Goal: Find specific page/section: Find specific page/section

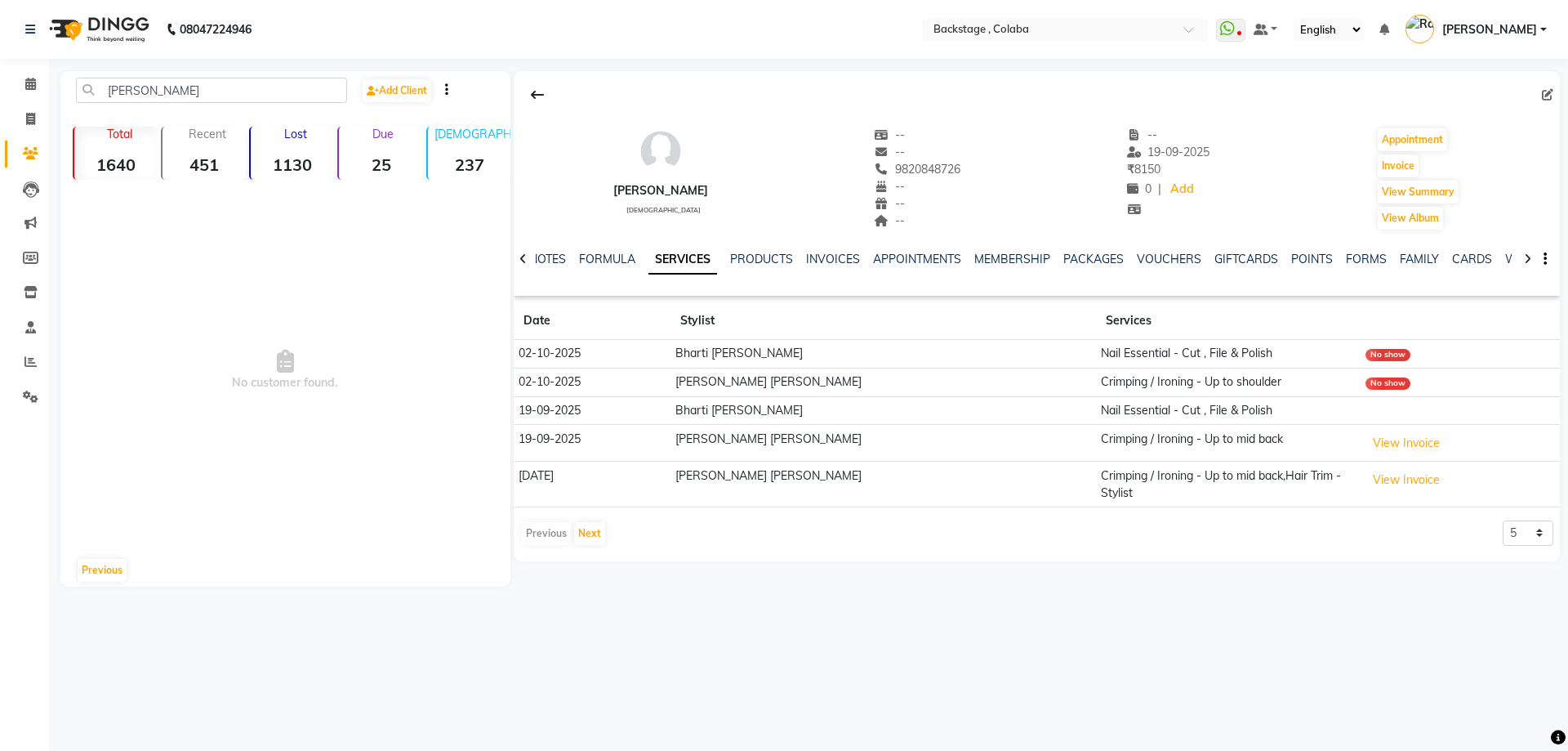
drag, startPoint x: 139, startPoint y: 80, endPoint x: 131, endPoint y: 85, distance: 9.4
click at [131, 85] on input "[PERSON_NAME]" at bounding box center [211, 90] width 271 height 25
drag, startPoint x: 134, startPoint y: 94, endPoint x: 147, endPoint y: 104, distance: 16.4
click at [135, 96] on input "[PERSON_NAME]" at bounding box center [211, 90] width 271 height 25
drag, startPoint x: 188, startPoint y: 103, endPoint x: 202, endPoint y: 91, distance: 18.4
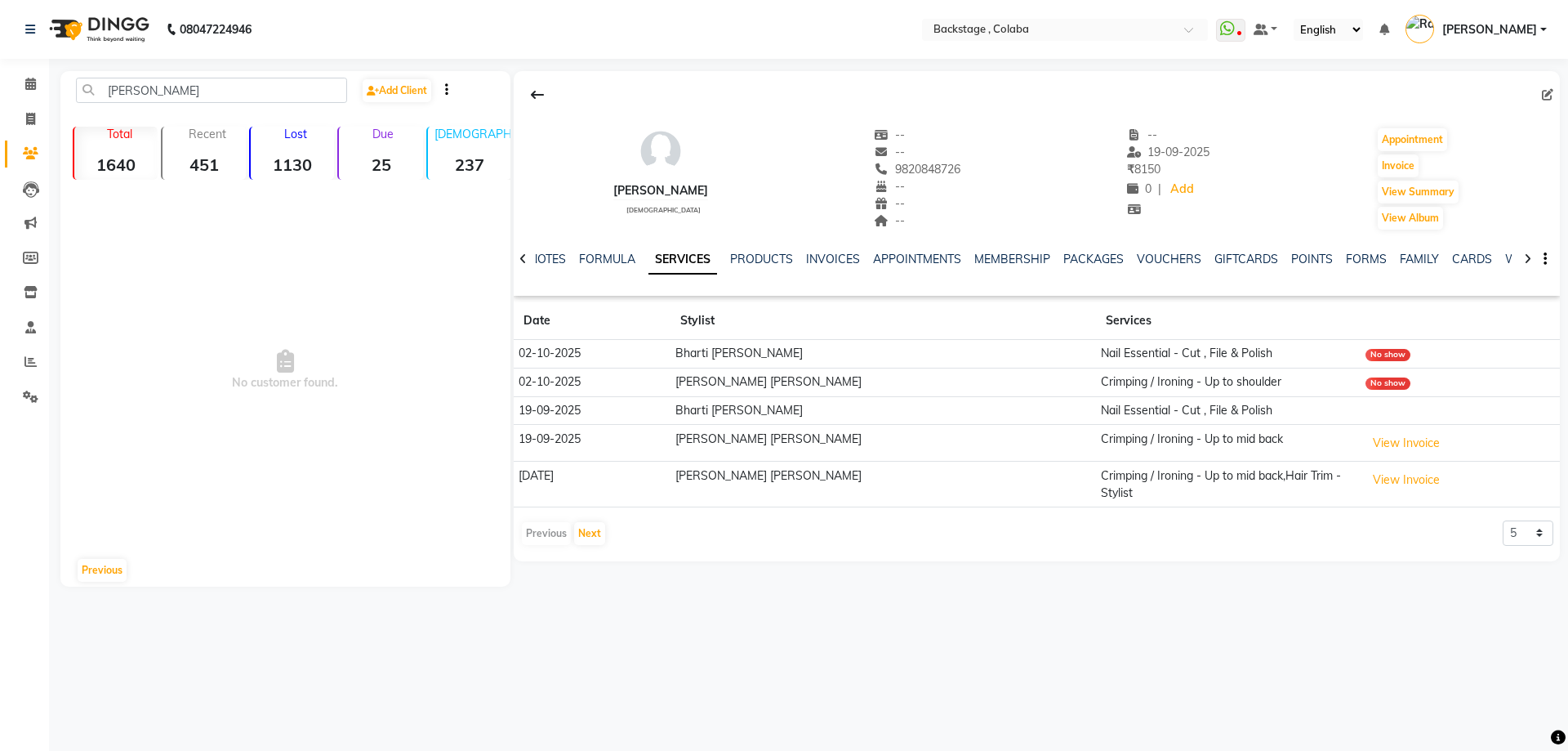
click at [202, 91] on div "[PERSON_NAME] Add Client" at bounding box center [285, 96] width 444 height 38
click at [642, 189] on div "[PERSON_NAME]" at bounding box center [660, 191] width 95 height 17
click at [144, 92] on input "[PERSON_NAME]" at bounding box center [211, 90] width 271 height 25
type input "a"
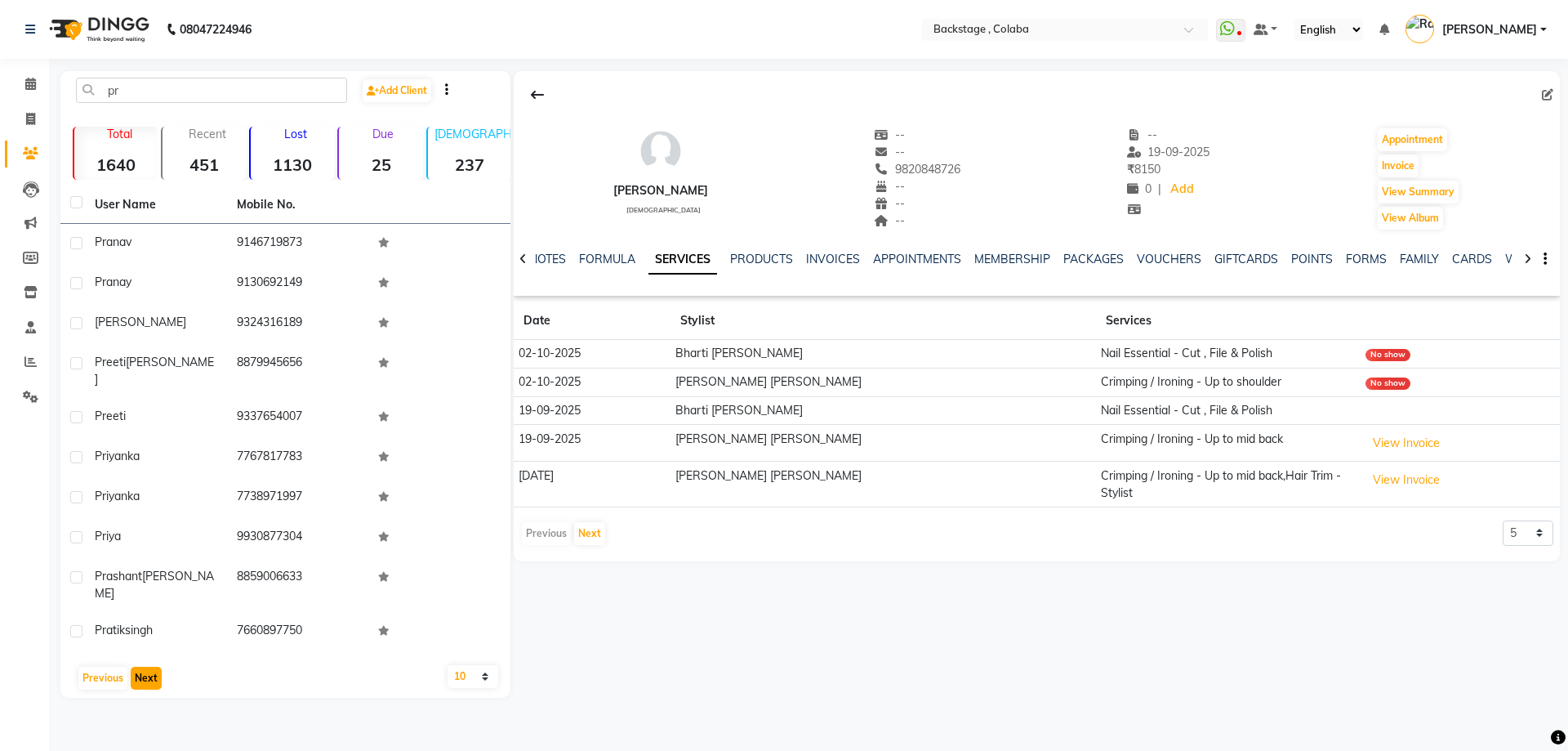
click at [142, 667] on button "Next" at bounding box center [146, 678] width 31 height 23
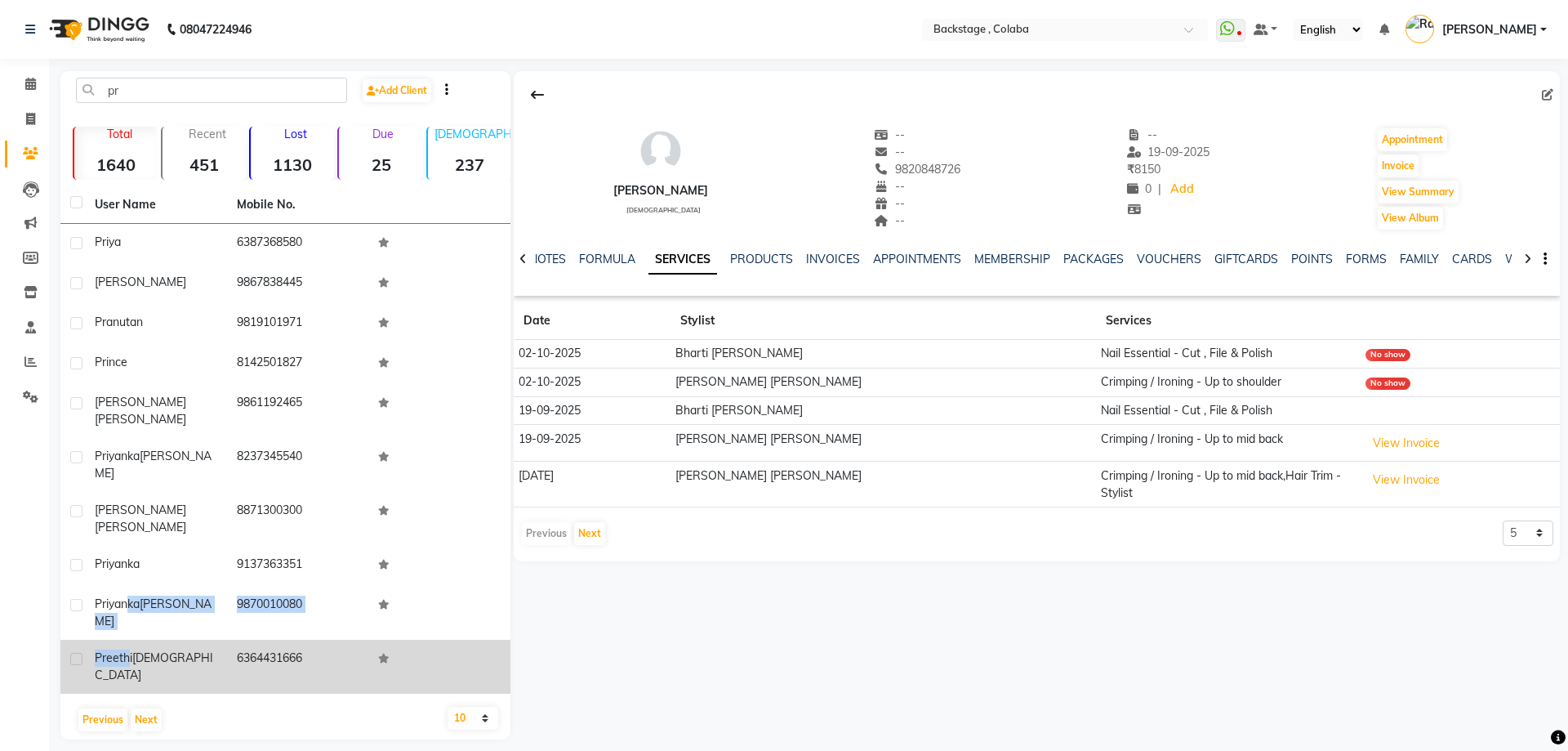
drag, startPoint x: 128, startPoint y: 582, endPoint x: 128, endPoint y: 606, distance: 24.0
click at [128, 606] on tbody "Priya 6387368580 [PERSON_NAME] 9867838445 Pranutan 9819101971 Prince 8142501827…" at bounding box center [286, 459] width 450 height 470
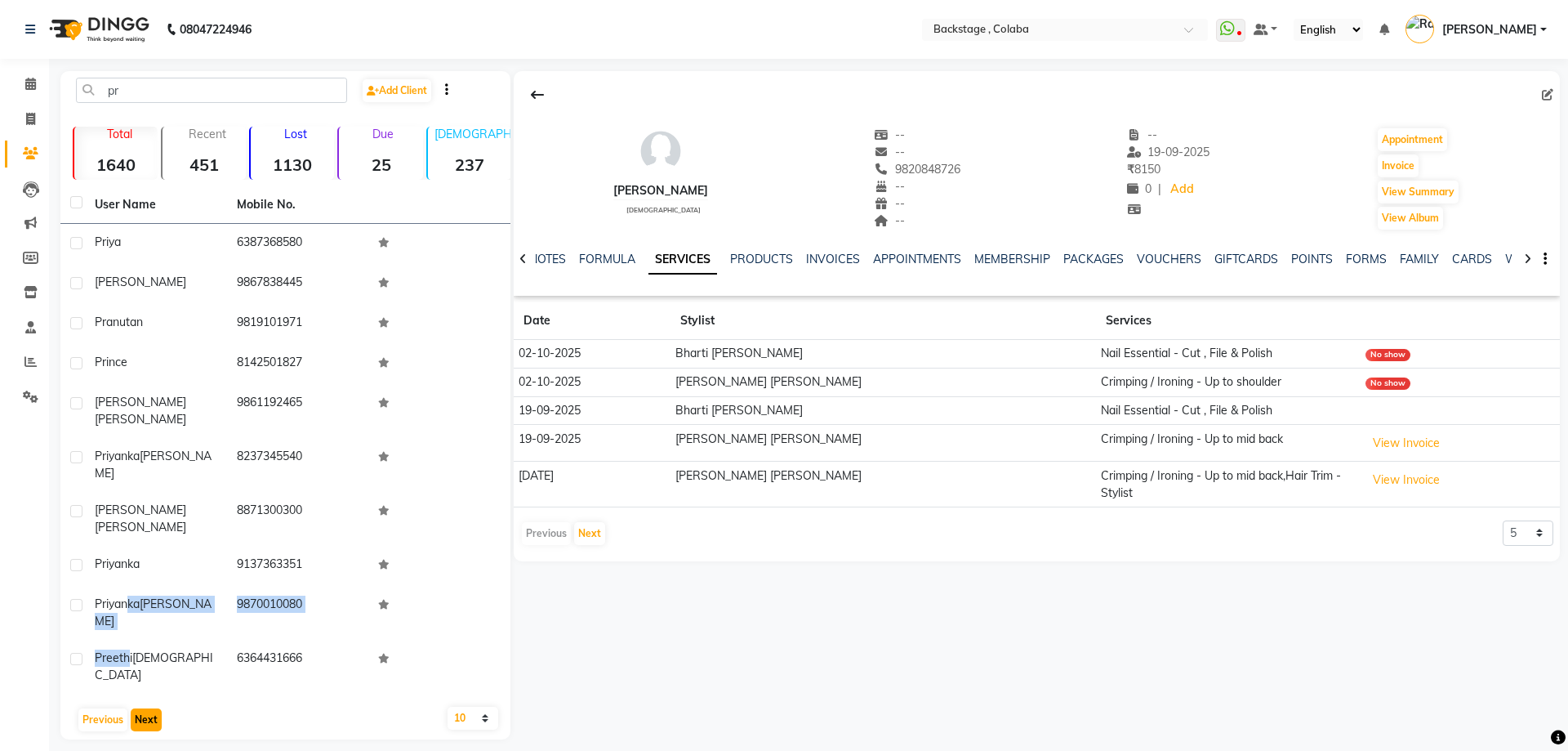
click at [135, 708] on button "Next" at bounding box center [146, 720] width 31 height 23
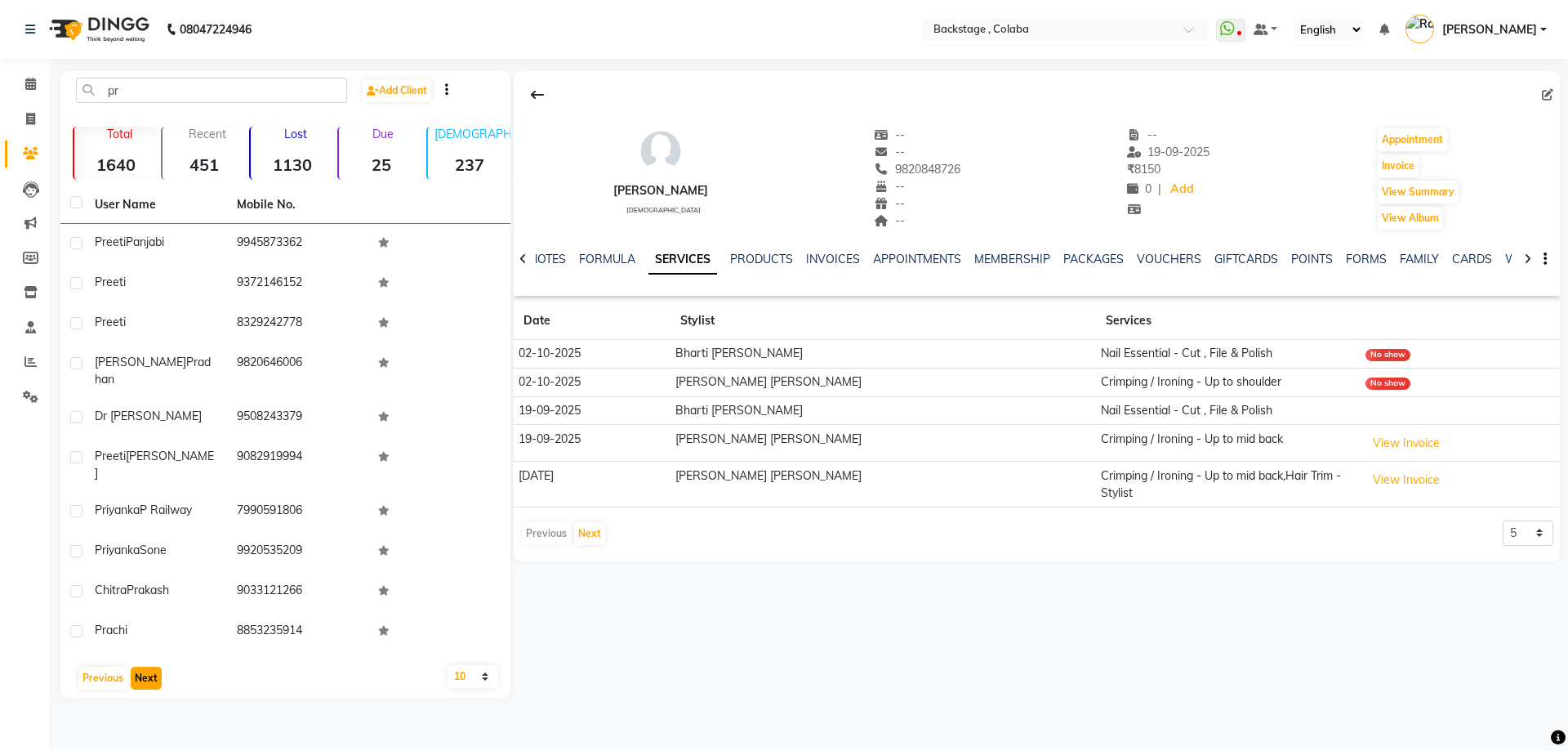
click at [136, 667] on button "Next" at bounding box center [146, 678] width 31 height 23
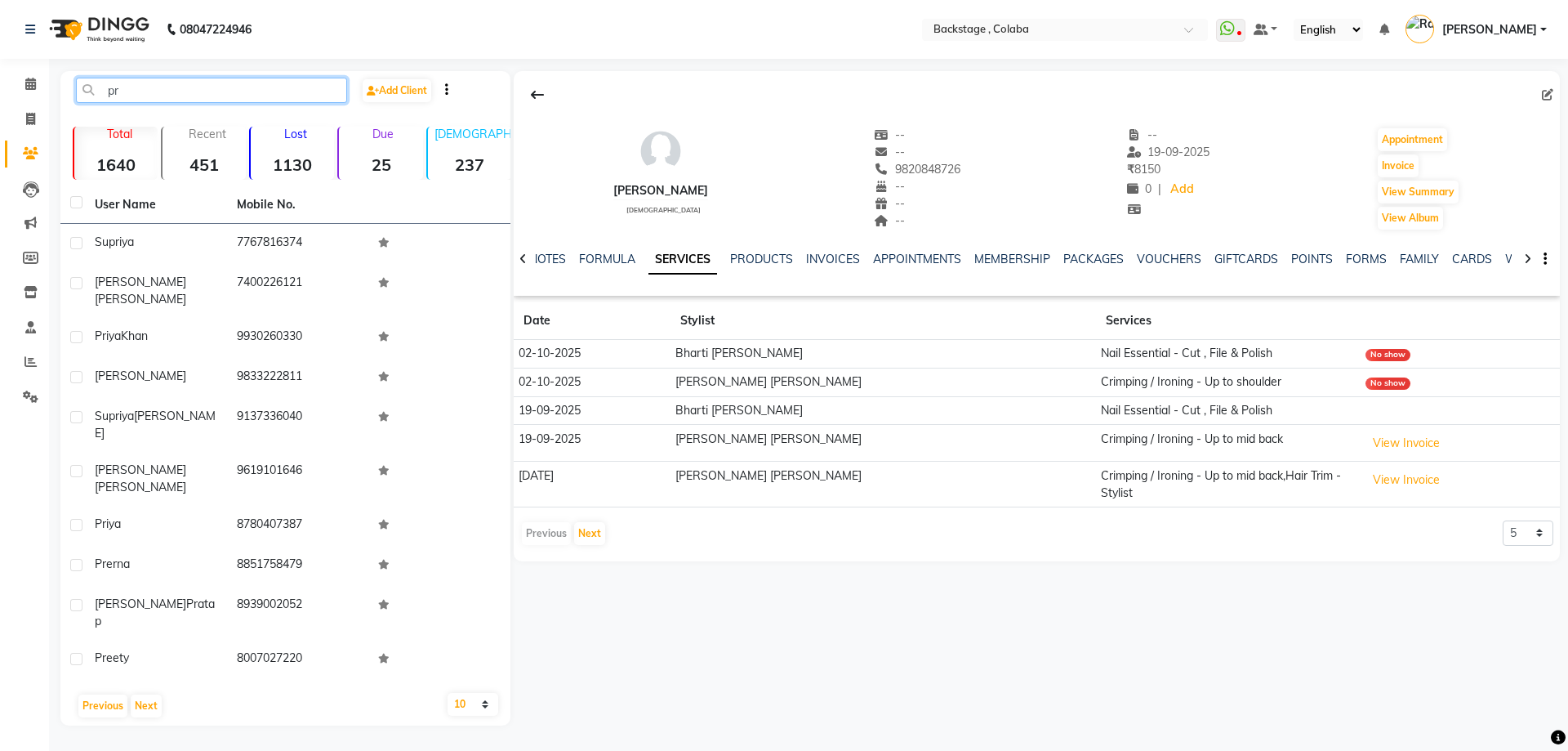
click at [152, 95] on input "pr" at bounding box center [211, 90] width 271 height 25
click at [150, 94] on input "pr" at bounding box center [211, 90] width 271 height 25
type input "p"
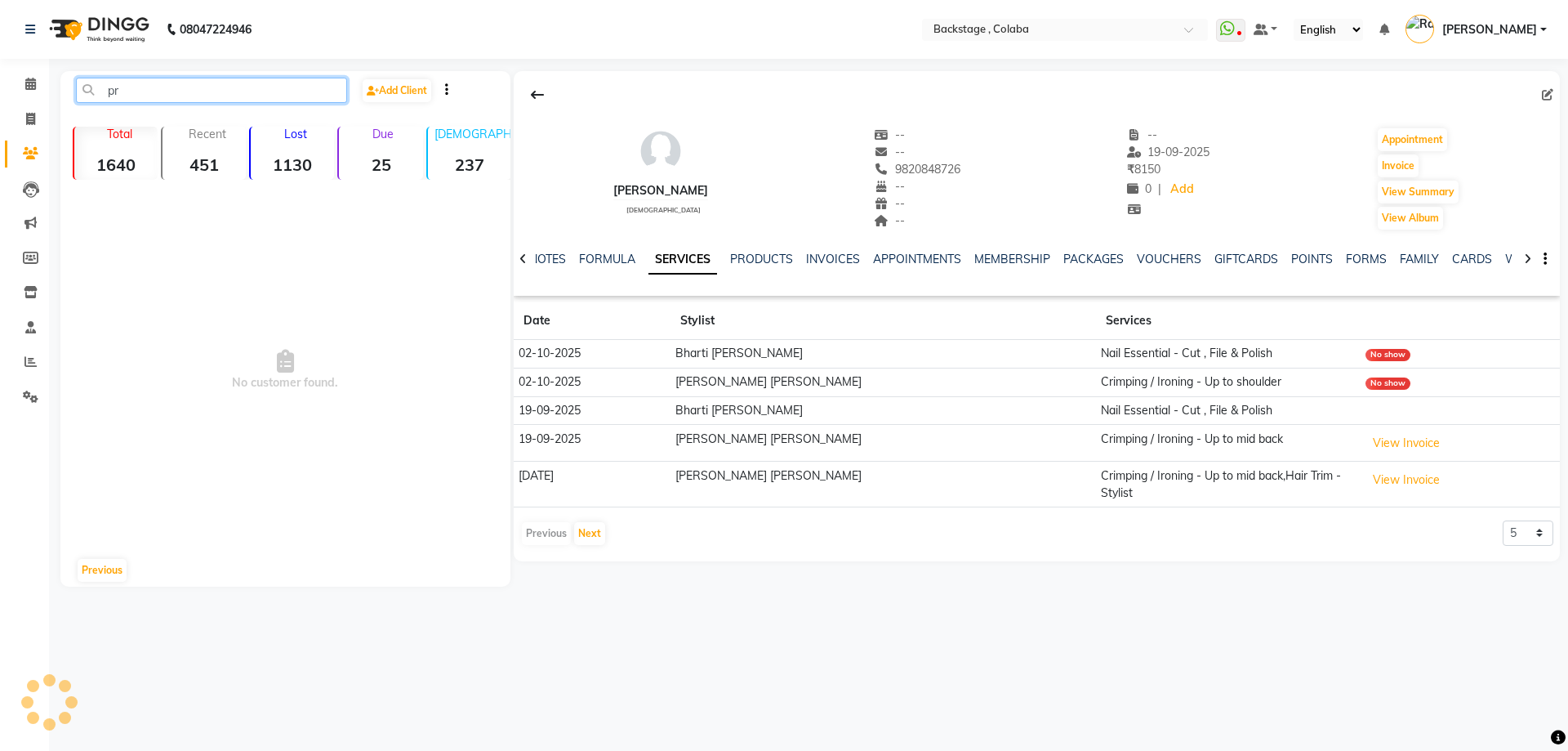
type input "p"
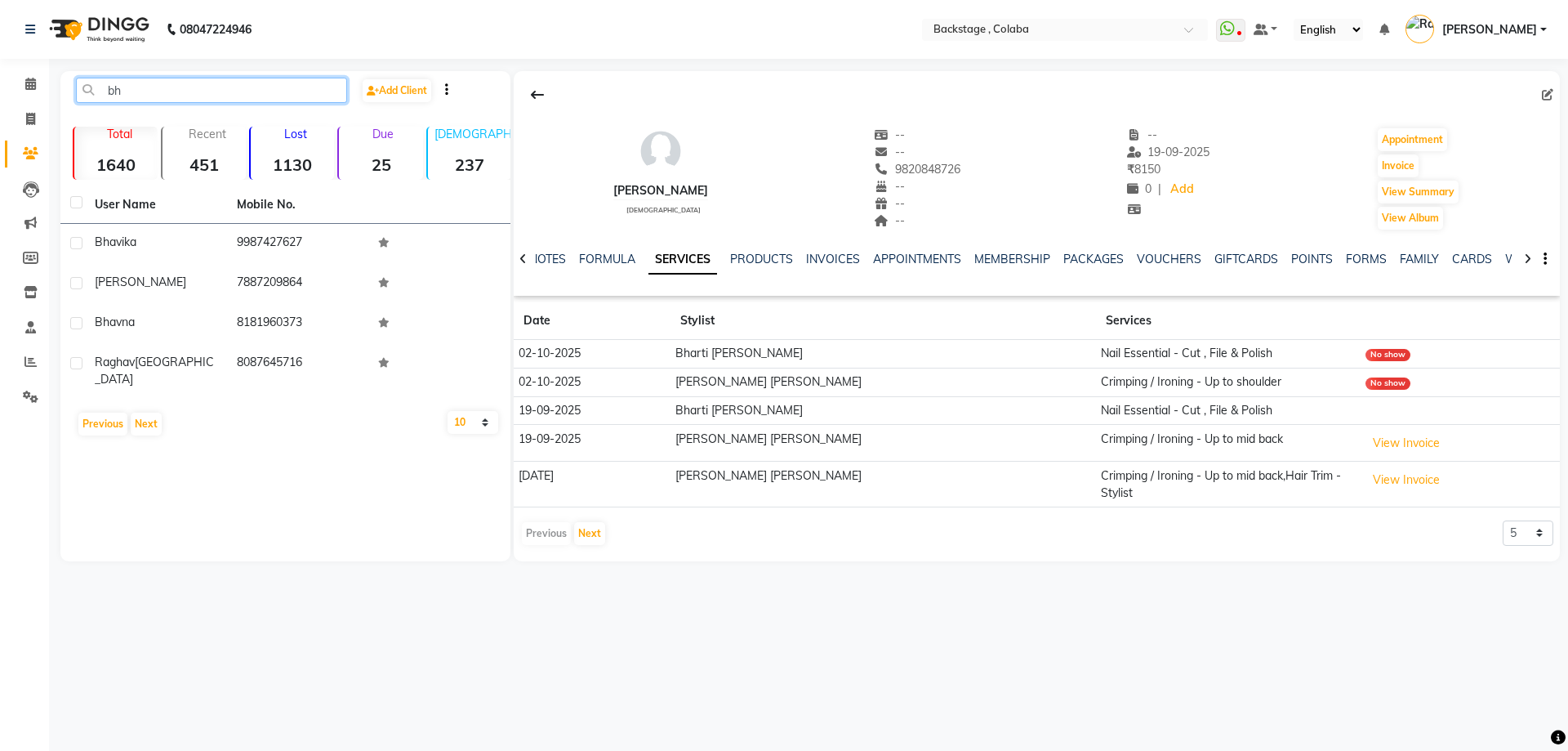
type input "bh"
